Goal: Task Accomplishment & Management: Use online tool/utility

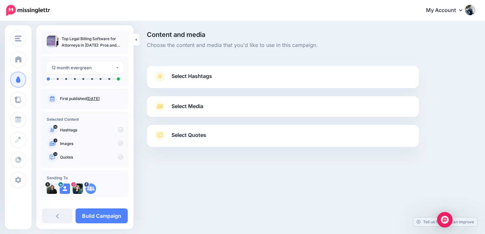
click at [166, 75] on link "Select Hashtags" at bounding box center [282, 79] width 259 height 17
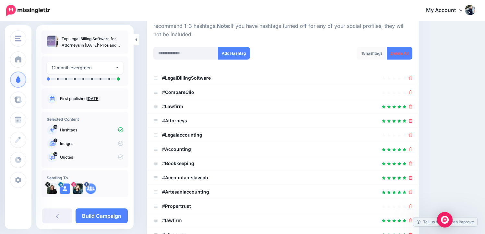
scroll to position [75, 0]
click at [410, 133] on icon at bounding box center [411, 135] width 4 height 4
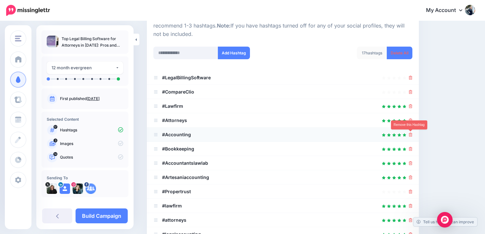
click at [409, 136] on icon at bounding box center [411, 135] width 4 height 4
click at [410, 135] on icon at bounding box center [411, 135] width 4 height 4
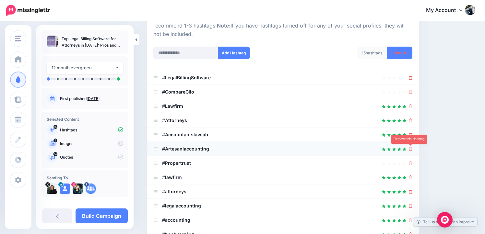
click at [410, 149] on icon at bounding box center [411, 149] width 4 height 4
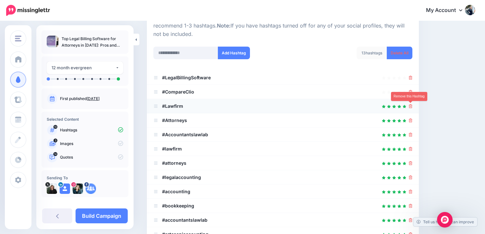
click at [410, 105] on icon at bounding box center [411, 106] width 4 height 4
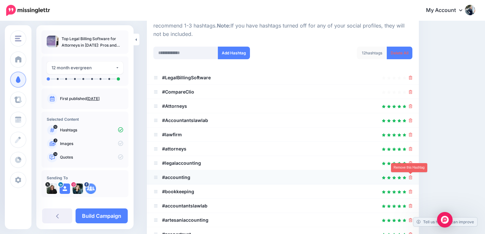
click at [410, 176] on icon at bounding box center [411, 178] width 4 height 4
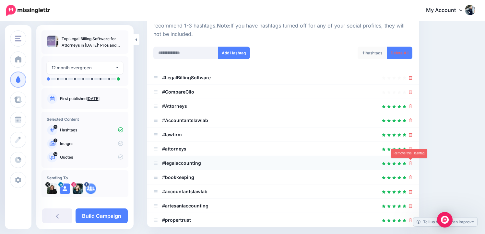
click at [410, 163] on icon at bounding box center [411, 163] width 4 height 4
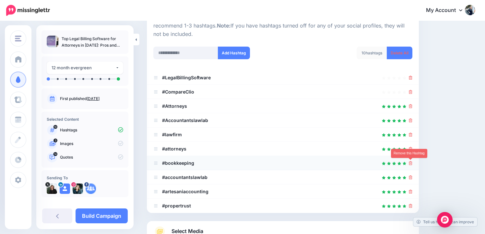
click at [409, 163] on icon at bounding box center [411, 163] width 4 height 4
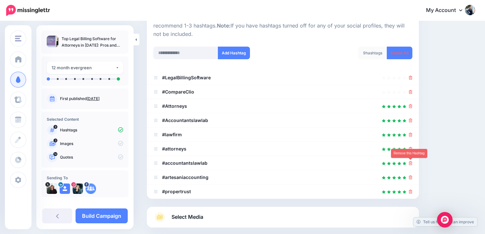
click at [409, 163] on icon at bounding box center [411, 163] width 4 height 4
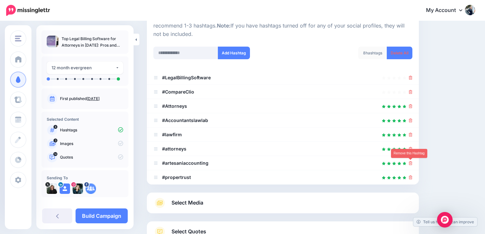
click at [409, 163] on icon at bounding box center [411, 163] width 4 height 4
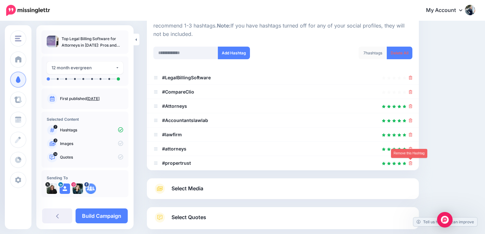
click at [409, 163] on icon at bounding box center [411, 163] width 4 height 4
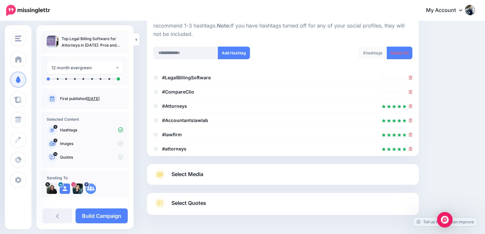
click at [170, 177] on link "Select Media" at bounding box center [282, 174] width 259 height 10
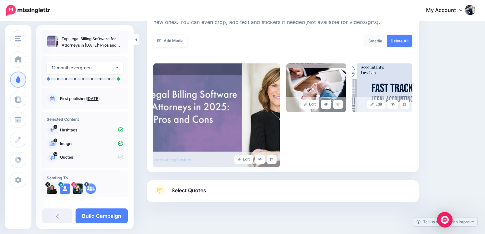
scroll to position [116, 0]
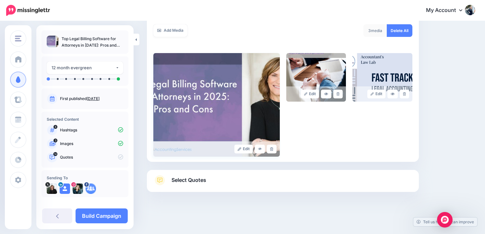
click at [170, 177] on link "Select Quotes" at bounding box center [282, 183] width 259 height 17
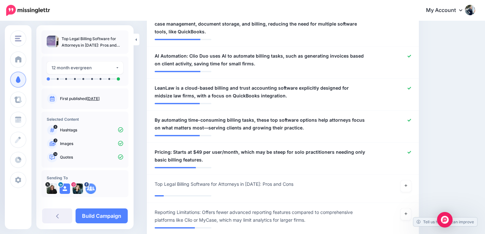
scroll to position [523, 0]
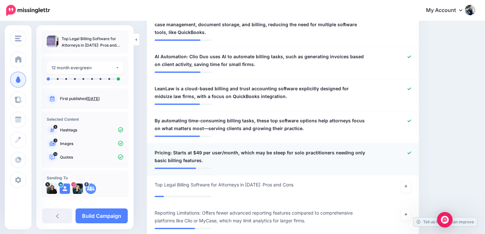
click at [409, 151] on icon at bounding box center [409, 153] width 4 height 4
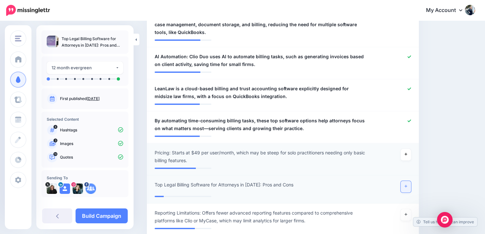
click at [407, 191] on link at bounding box center [405, 187] width 10 height 12
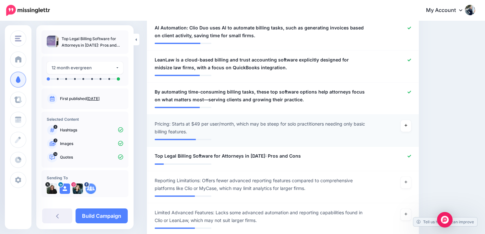
scroll to position [548, 0]
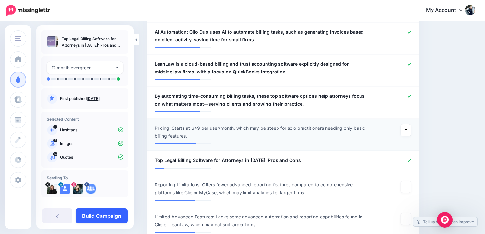
click at [101, 218] on link "Build Campaign" at bounding box center [101, 216] width 52 height 15
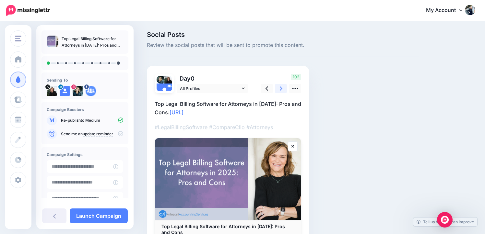
click at [282, 90] on link at bounding box center [281, 88] width 12 height 9
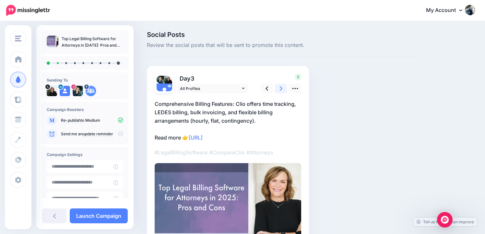
click at [282, 89] on icon at bounding box center [281, 88] width 3 height 7
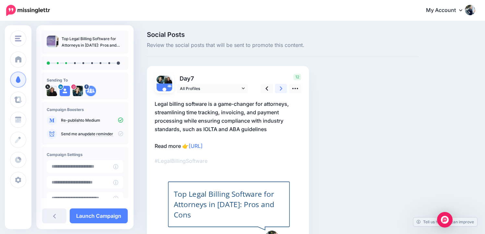
click at [282, 89] on icon at bounding box center [281, 88] width 3 height 7
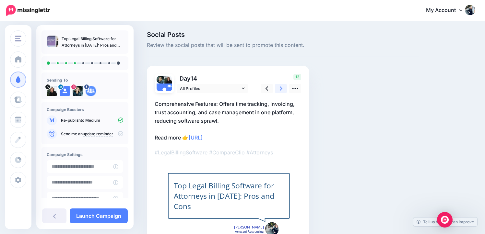
click at [282, 89] on icon at bounding box center [281, 88] width 3 height 7
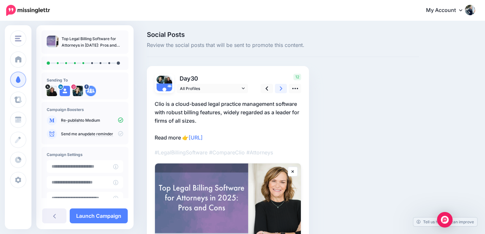
click at [280, 87] on icon at bounding box center [281, 89] width 3 height 4
click at [280, 88] on icon at bounding box center [281, 88] width 3 height 7
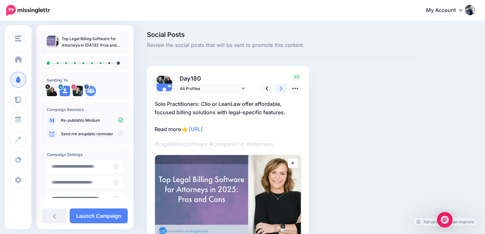
click at [281, 89] on icon at bounding box center [281, 89] width 3 height 4
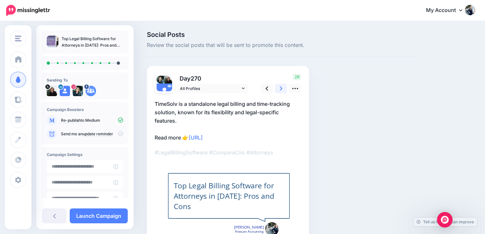
click at [281, 89] on icon at bounding box center [281, 89] width 3 height 4
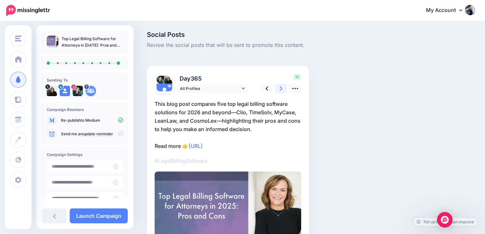
click at [281, 89] on icon at bounding box center [281, 89] width 3 height 4
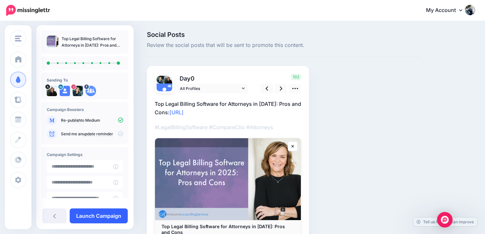
click at [100, 214] on link "Launch Campaign" at bounding box center [99, 216] width 58 height 15
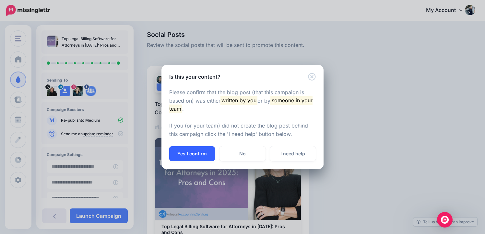
click at [192, 157] on button "Yes I confirm" at bounding box center [192, 153] width 46 height 15
